Goal: Task Accomplishment & Management: Use online tool/utility

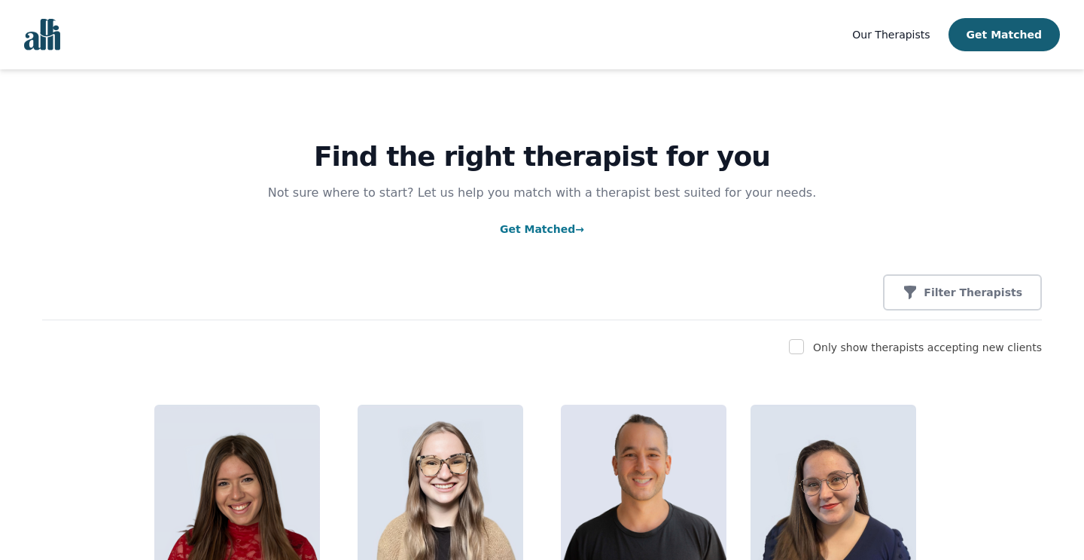
scroll to position [26, 0]
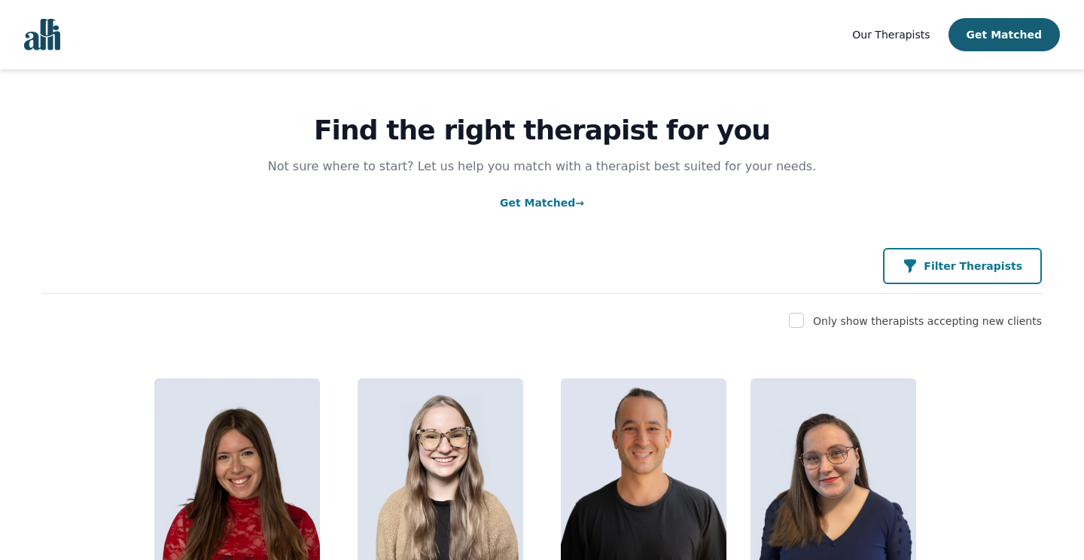
click at [952, 264] on p "Filter Therapists" at bounding box center [973, 265] width 99 height 15
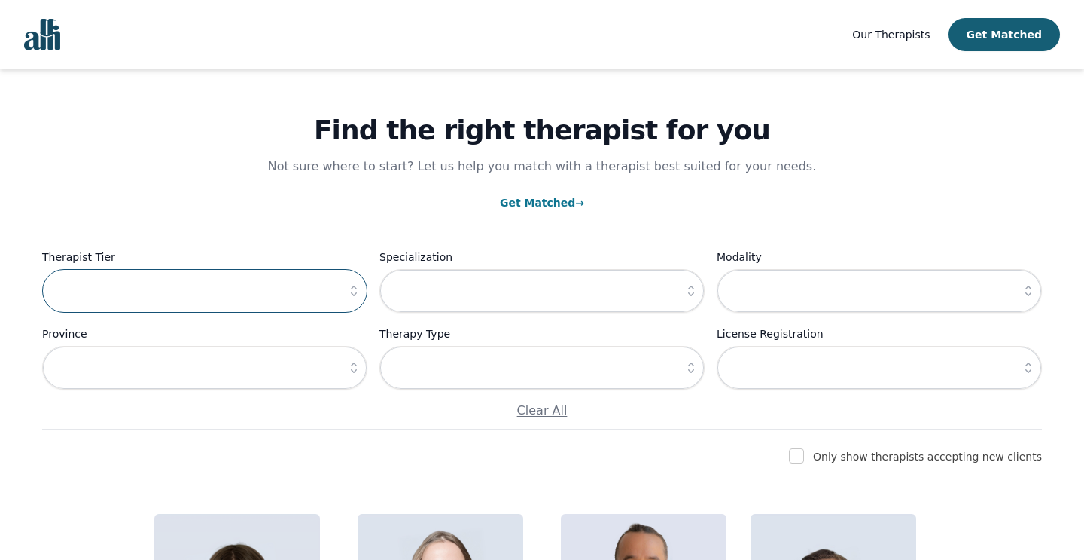
click at [326, 298] on input "text" at bounding box center [204, 291] width 325 height 44
click at [692, 365] on icon "button" at bounding box center [691, 367] width 15 height 15
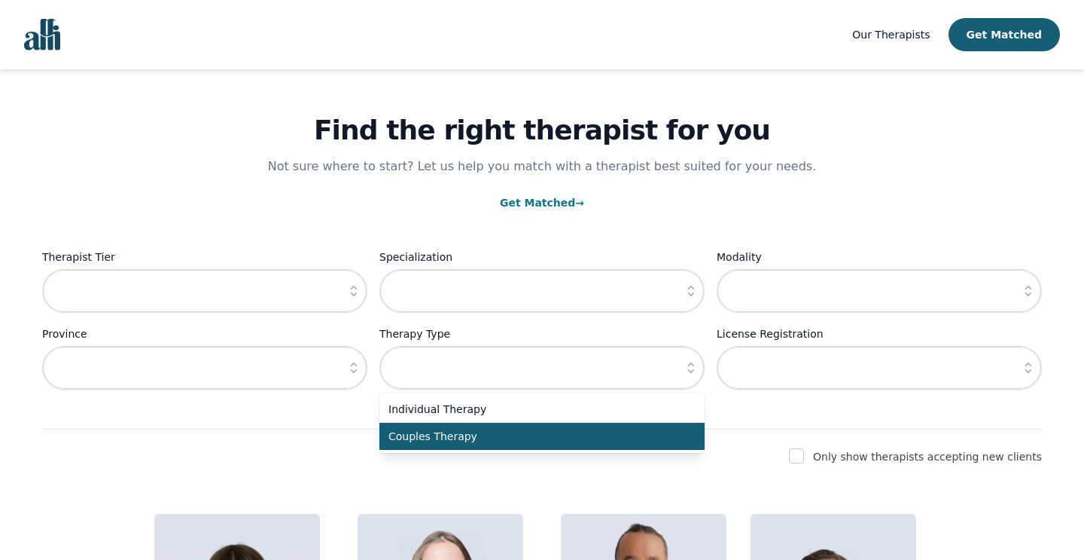
click at [604, 440] on span "Couples Therapy" at bounding box center [533, 436] width 289 height 15
type input "Couples Therapy"
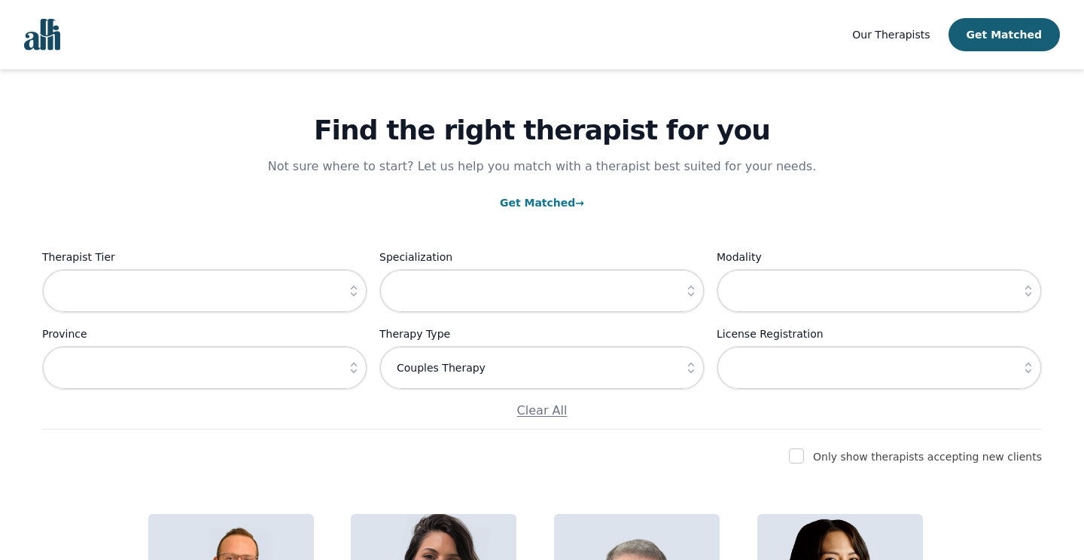
click at [352, 291] on icon "button" at bounding box center [353, 290] width 15 height 15
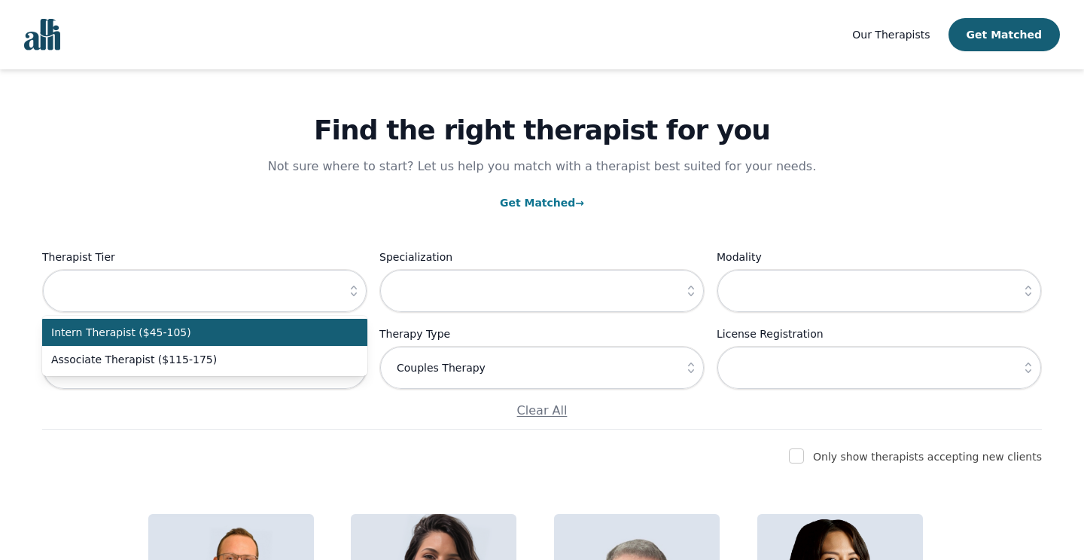
click at [255, 333] on span "Intern Therapist ($45-105)" at bounding box center [195, 332] width 289 height 15
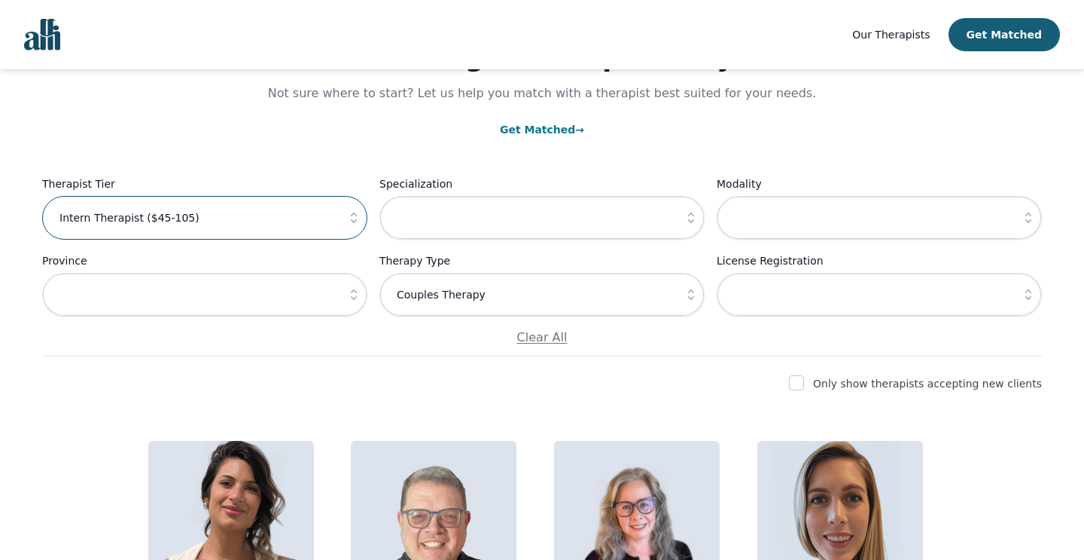
scroll to position [31, 0]
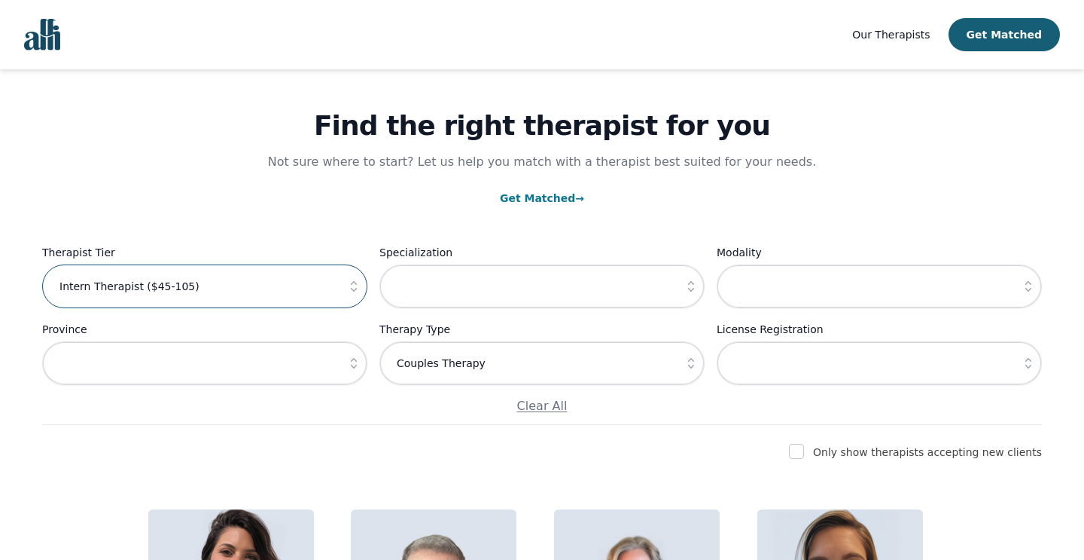
click at [340, 288] on input "Intern Therapist ($45-105)" at bounding box center [204, 286] width 325 height 44
click at [352, 288] on icon "button" at bounding box center [353, 286] width 15 height 15
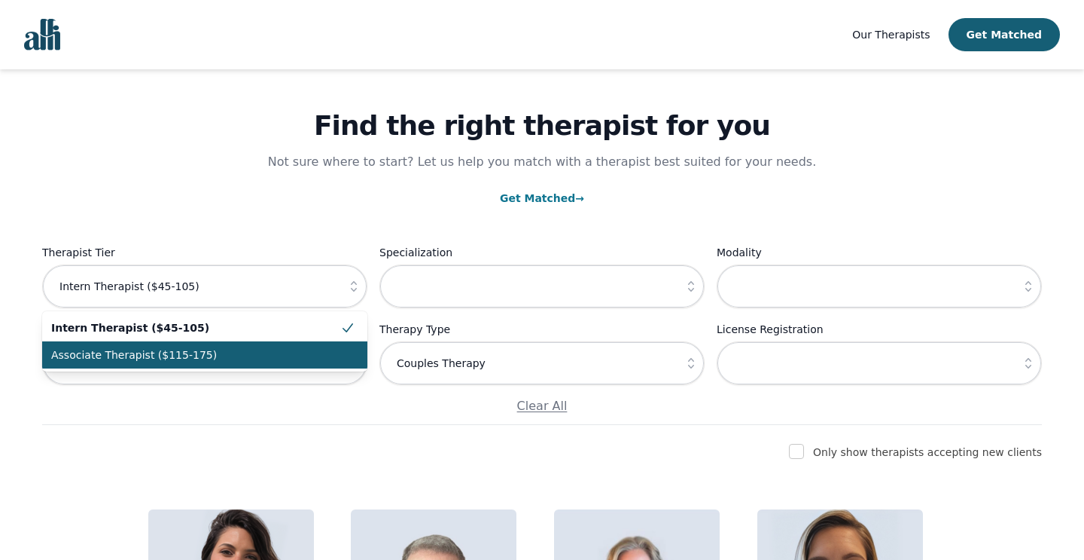
click at [283, 357] on span "Associate Therapist ($115-175)" at bounding box center [195, 354] width 289 height 15
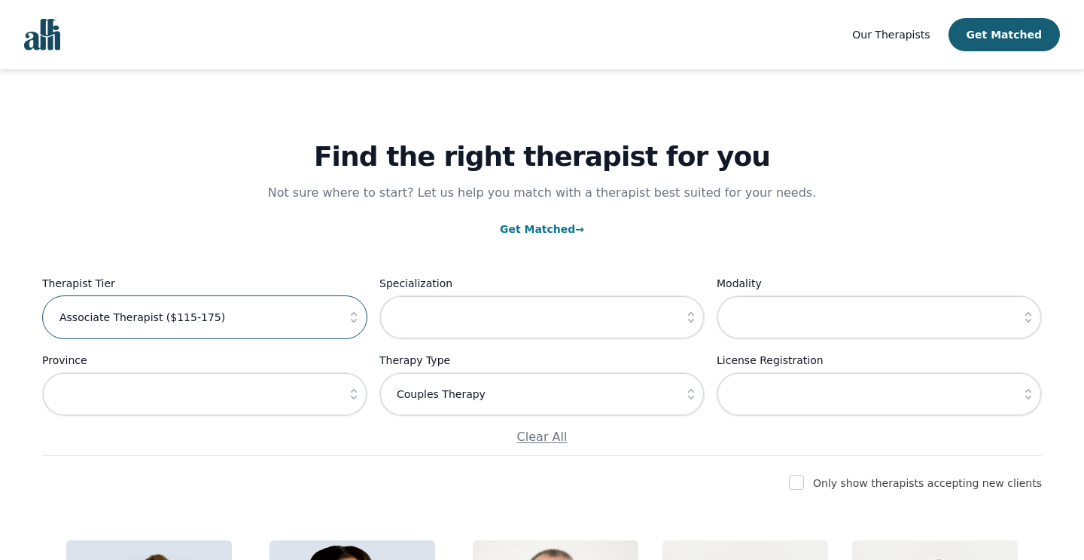
scroll to position [0, 0]
click at [357, 319] on icon "button" at bounding box center [353, 317] width 15 height 15
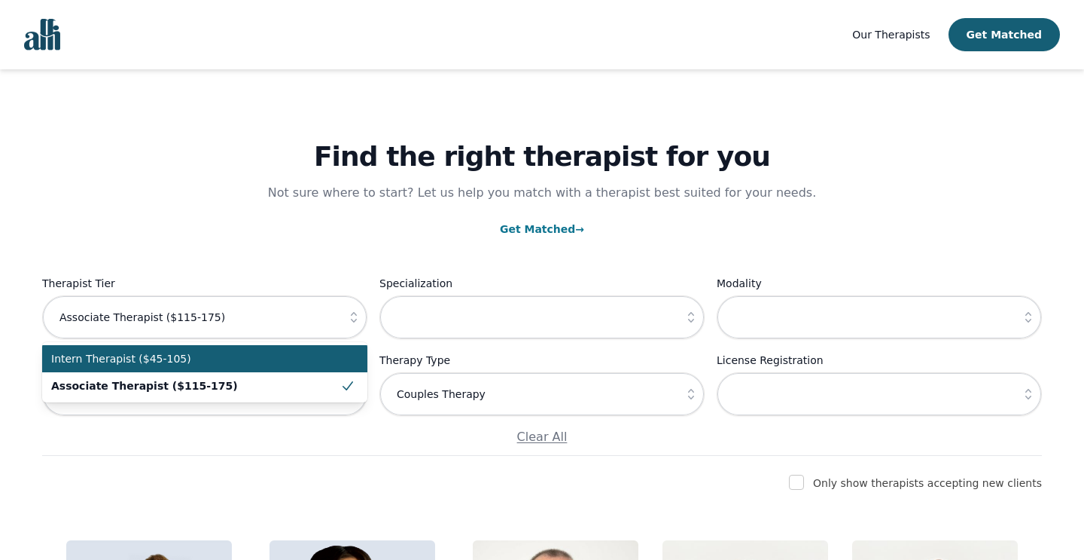
click at [255, 356] on span "Intern Therapist ($45-105)" at bounding box center [195, 358] width 289 height 15
type input "Intern Therapist ($45-105)"
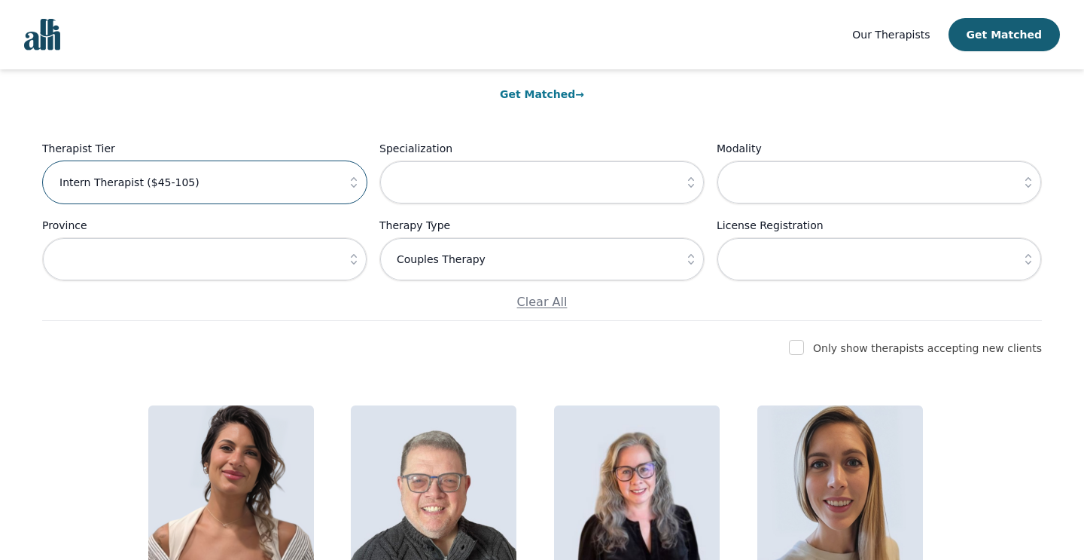
scroll to position [128, 0]
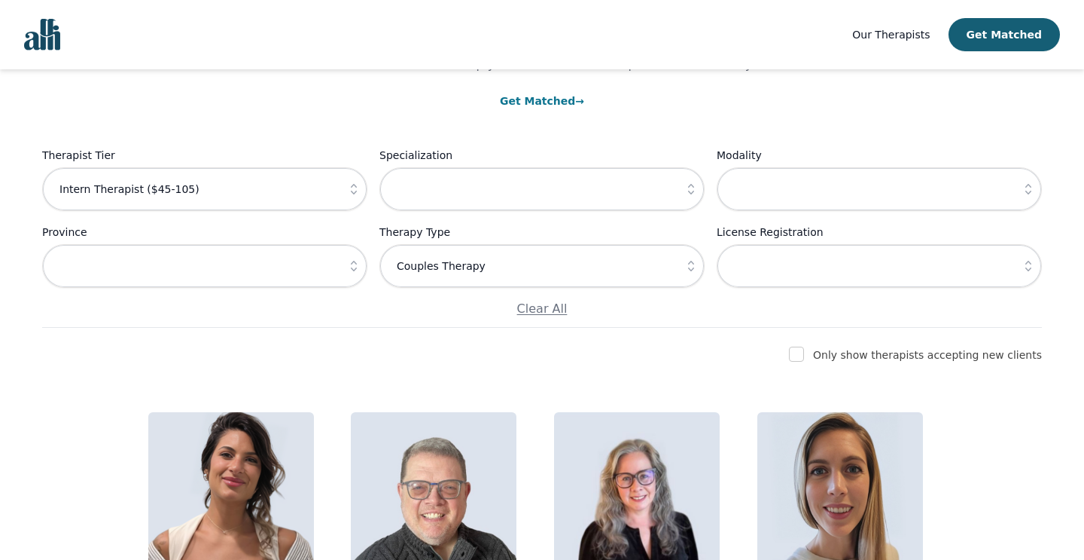
click at [693, 265] on icon "button" at bounding box center [691, 265] width 15 height 15
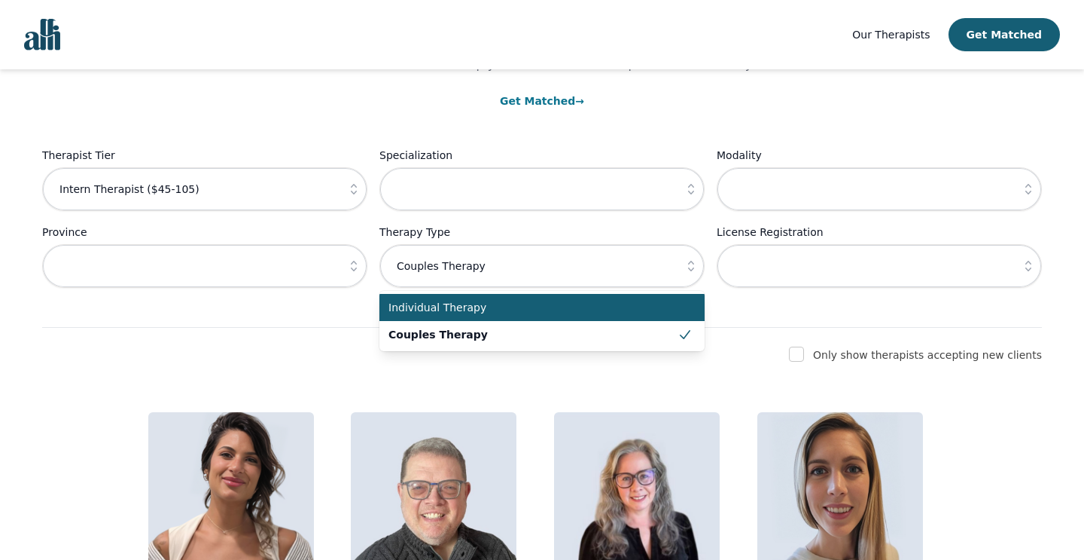
click at [626, 304] on span "Individual Therapy" at bounding box center [533, 307] width 289 height 15
type input "Individual Therapy"
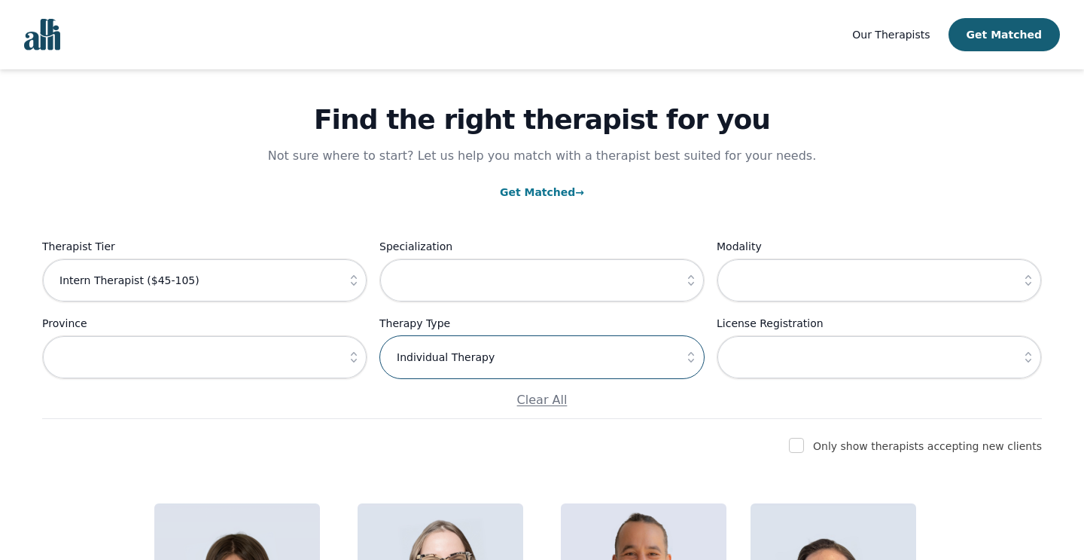
scroll to position [38, 0]
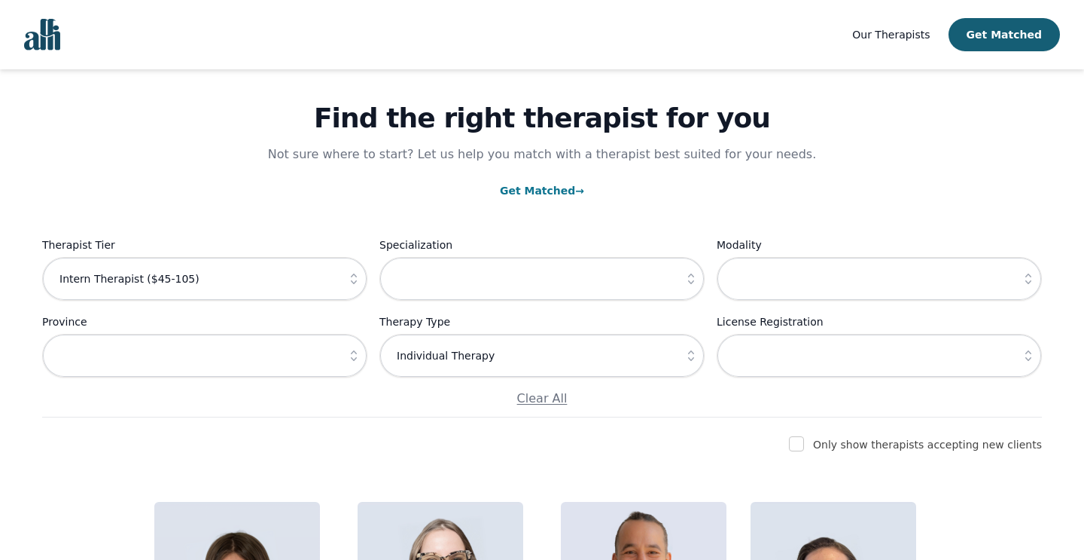
click at [804, 439] on input "checkbox" at bounding box center [796, 443] width 15 height 15
checkbox input "true"
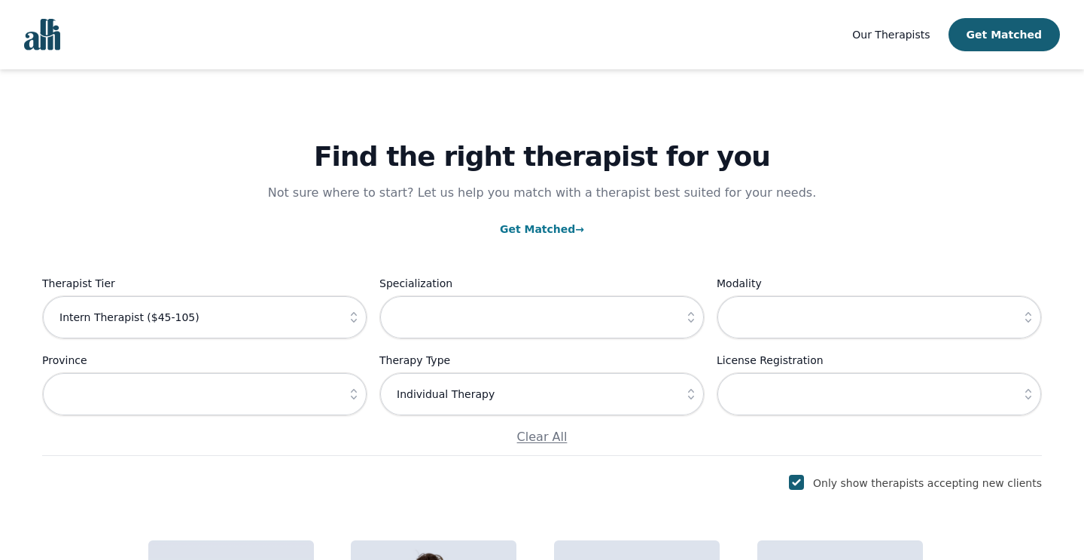
scroll to position [0, 0]
click at [682, 316] on button "button" at bounding box center [691, 317] width 27 height 44
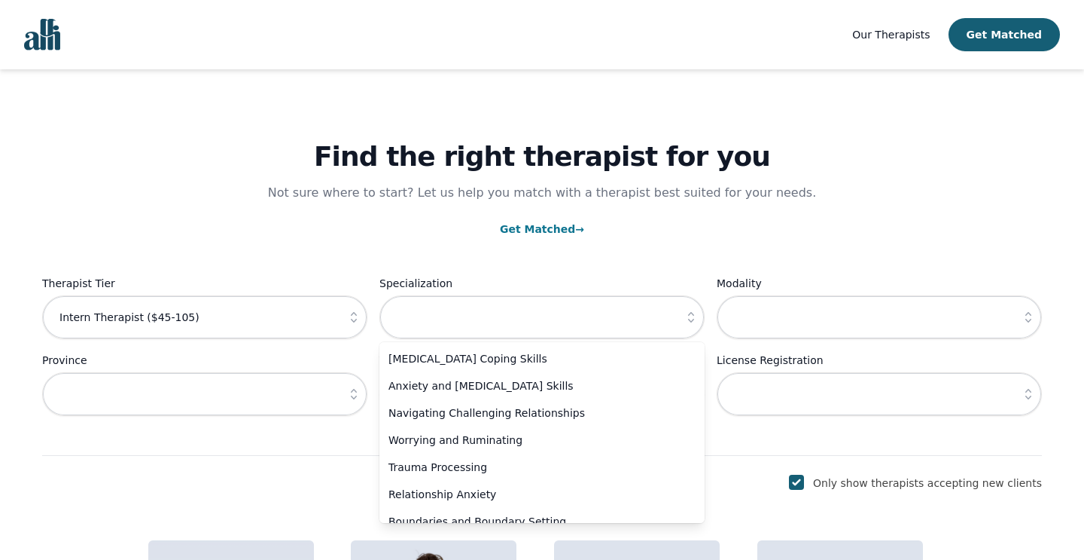
click at [713, 227] on p "Get Matched →" at bounding box center [542, 229] width 1000 height 18
